Goal: Task Accomplishment & Management: Manage account settings

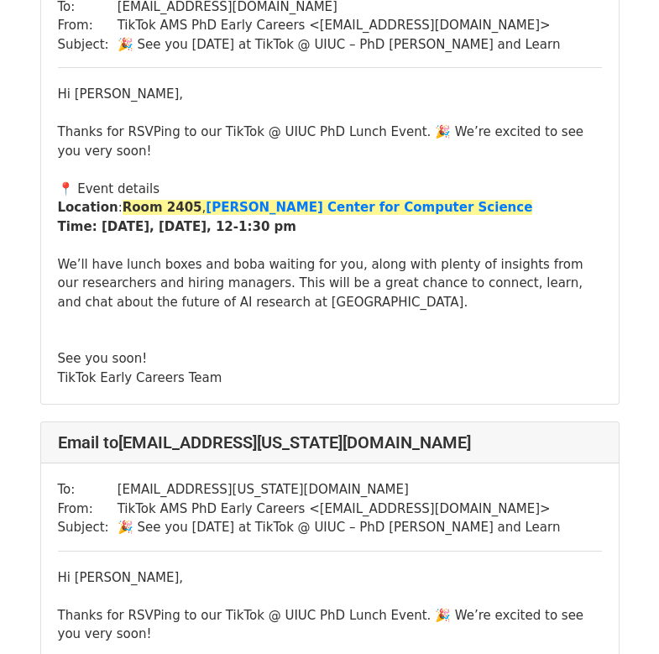
scroll to position [11256, 0]
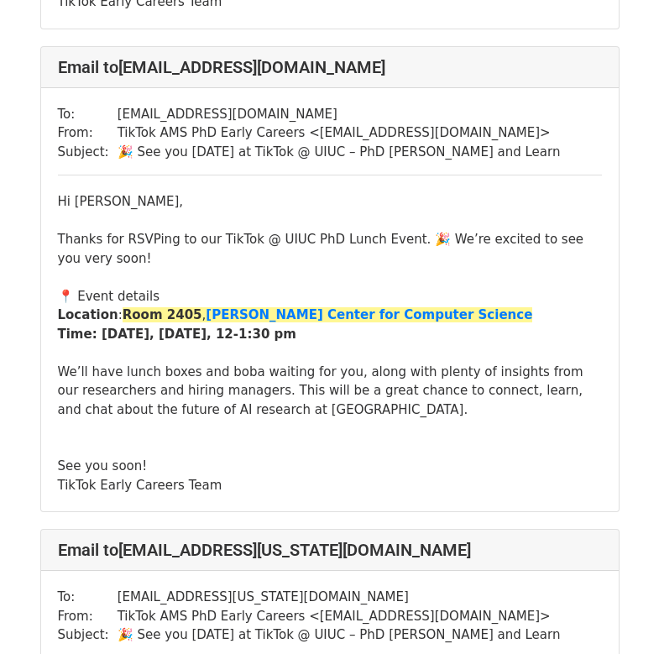
scroll to position [18465, 0]
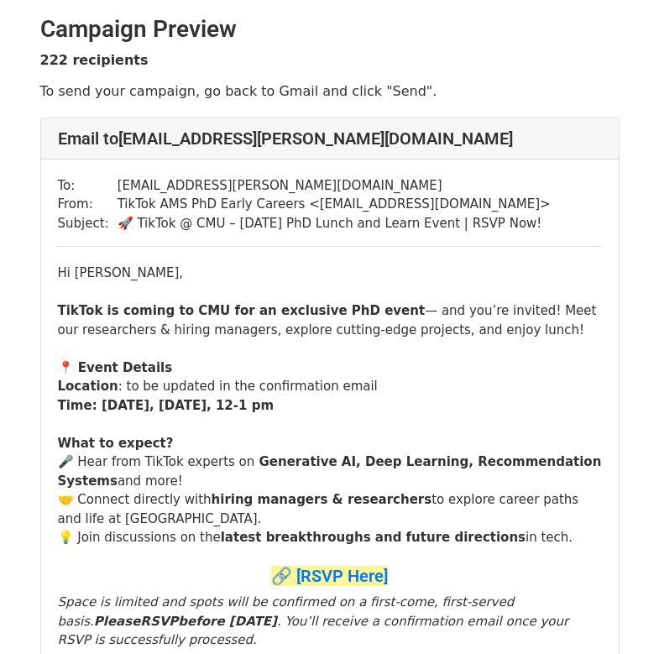
scroll to position [7, 0]
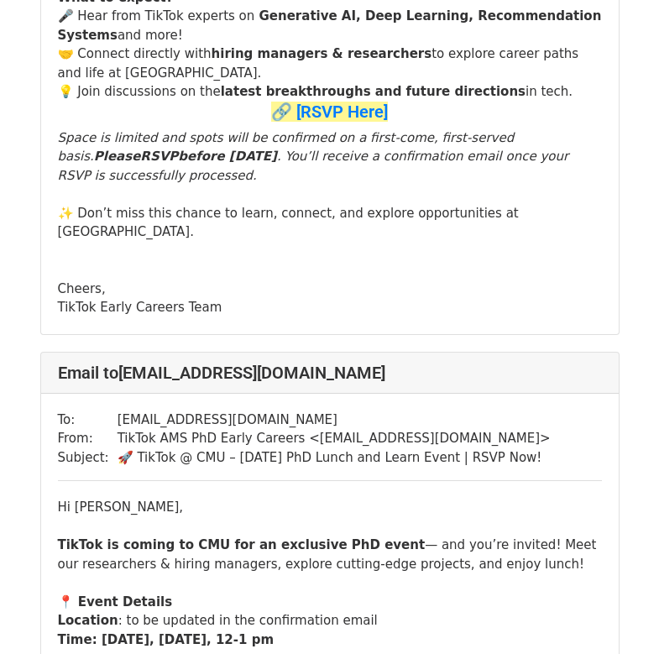
scroll to position [25266, 0]
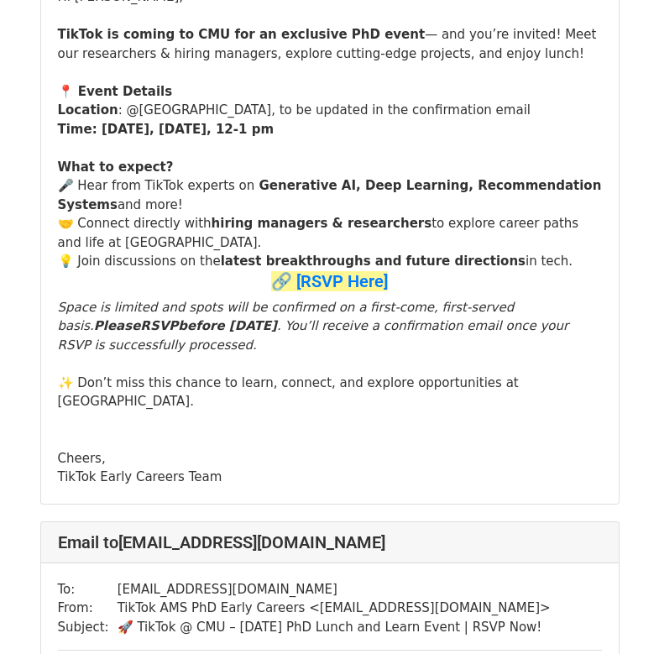
scroll to position [18657, 0]
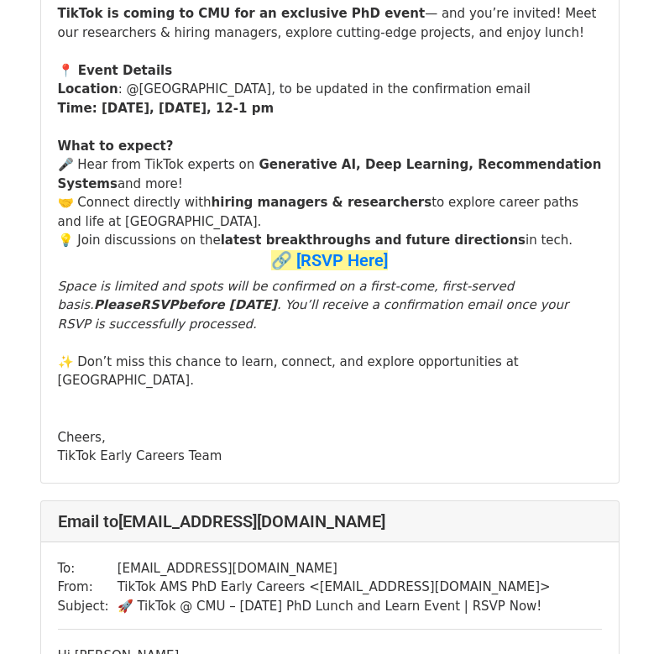
drag, startPoint x: 667, startPoint y: 10, endPoint x: 675, endPoint y: 376, distance: 366.0
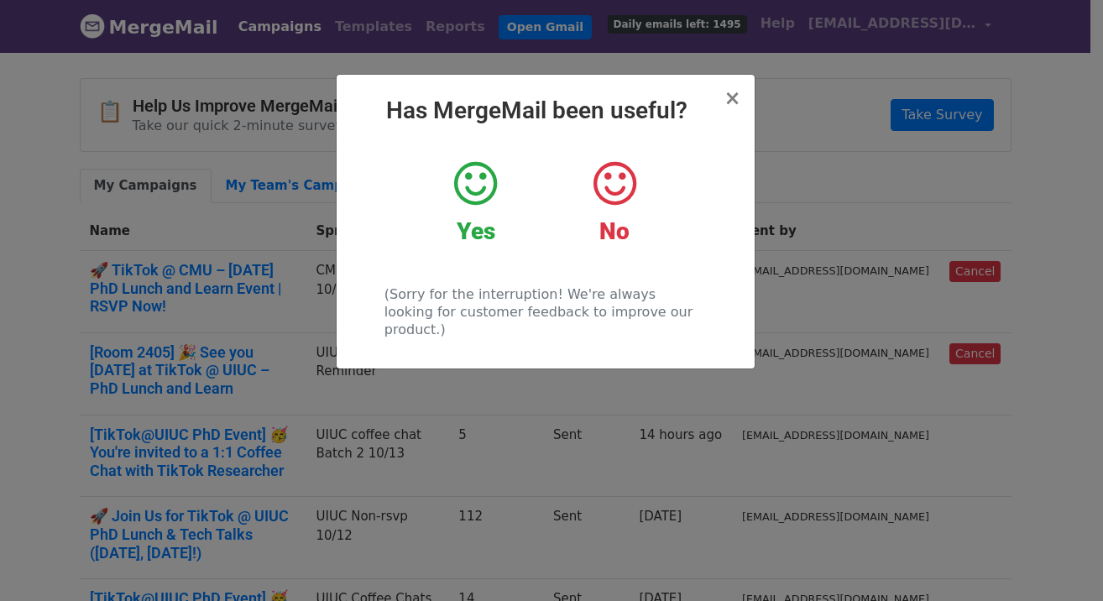
click at [726, 104] on h2 "Has MergeMail been useful?" at bounding box center [545, 111] width 391 height 29
click at [731, 101] on span "×" at bounding box center [732, 98] width 17 height 24
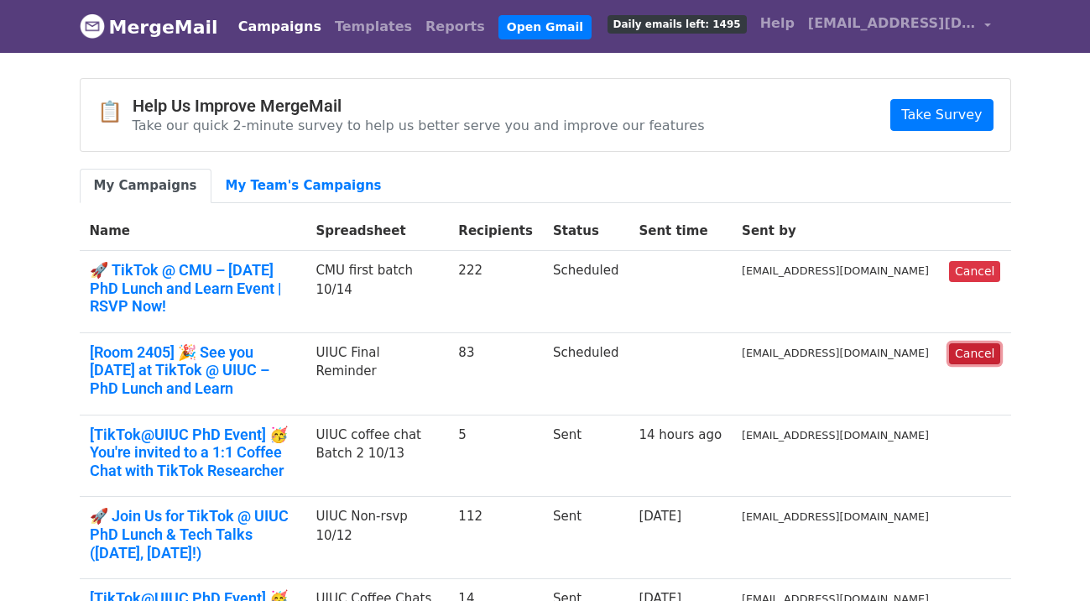
click at [980, 343] on link "Cancel" at bounding box center [974, 353] width 51 height 21
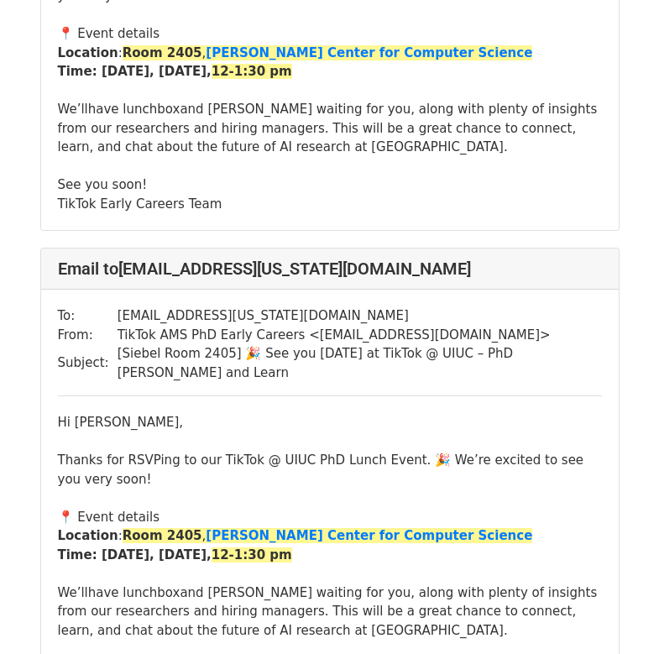
scroll to position [14877, 0]
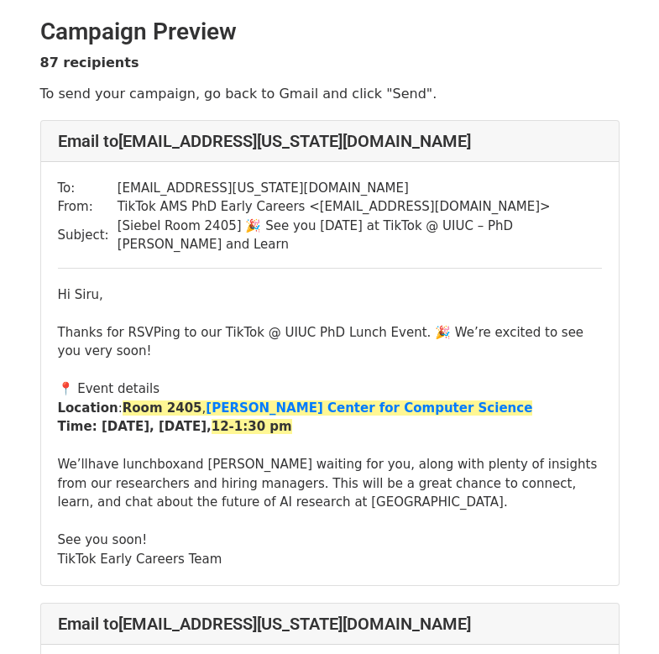
scroll to position [1378, 0]
